Goal: Navigation & Orientation: Find specific page/section

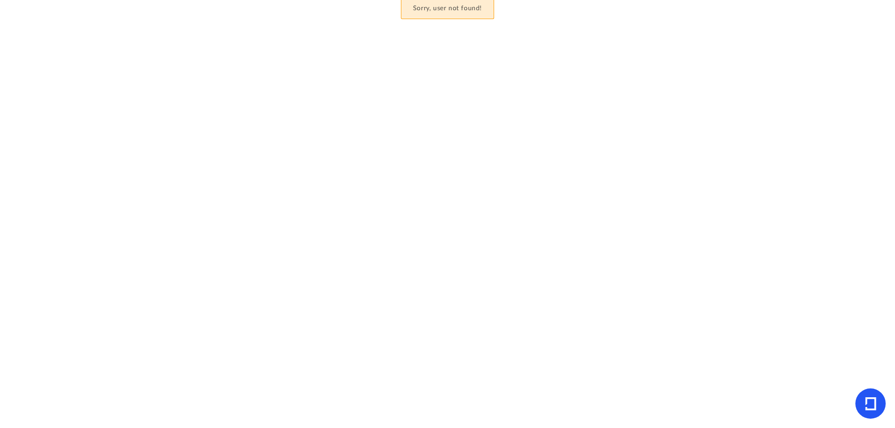
click at [869, 405] on icon at bounding box center [870, 404] width 11 height 13
click at [879, 402] on icon at bounding box center [871, 404] width 30 height 30
